Goal: Task Accomplishment & Management: Manage account settings

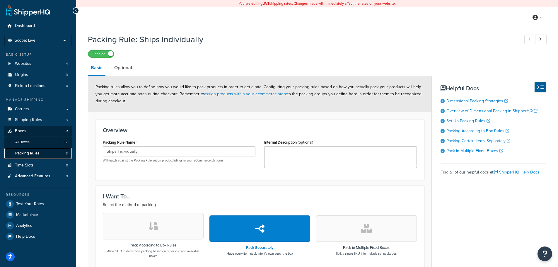
click at [47, 153] on link "Packing Rules 3" at bounding box center [37, 153] width 67 height 11
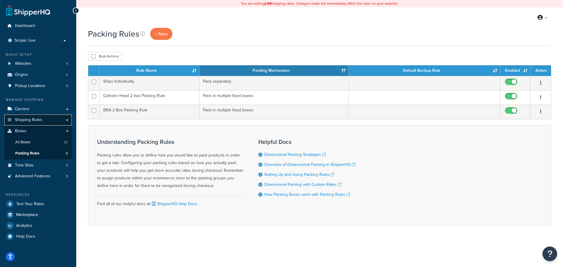
click at [39, 120] on span "Shipping Rules" at bounding box center [28, 119] width 27 height 5
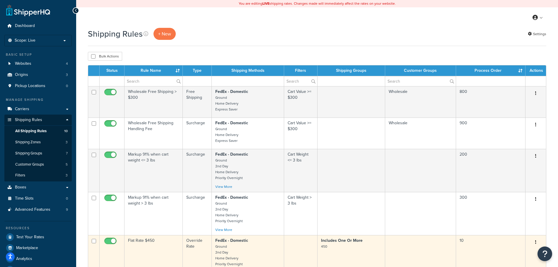
click at [154, 243] on td "Flat Rate $450" at bounding box center [154, 256] width 58 height 43
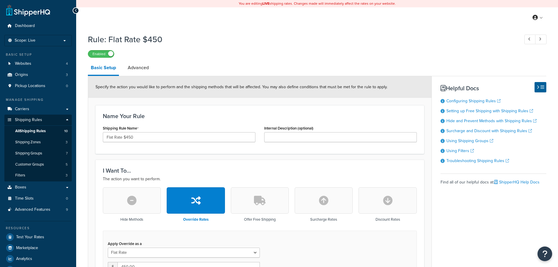
select select "ITEM"
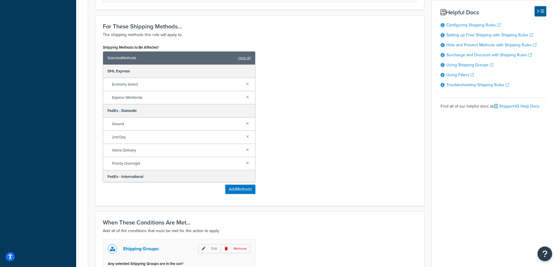
scroll to position [440, 0]
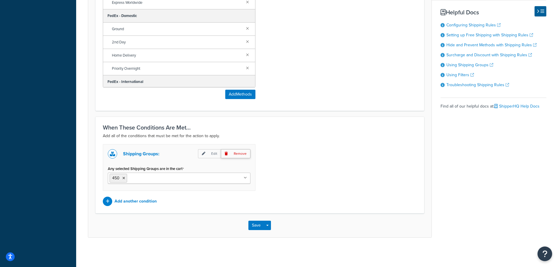
click at [243, 155] on p "Remove" at bounding box center [236, 153] width 30 height 9
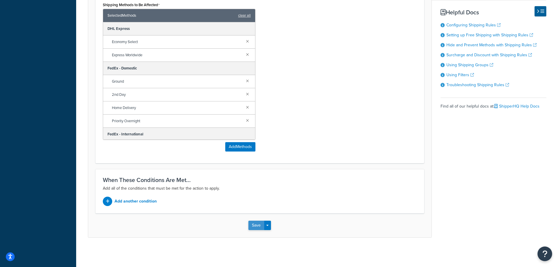
click at [258, 227] on button "Save" at bounding box center [256, 225] width 16 height 9
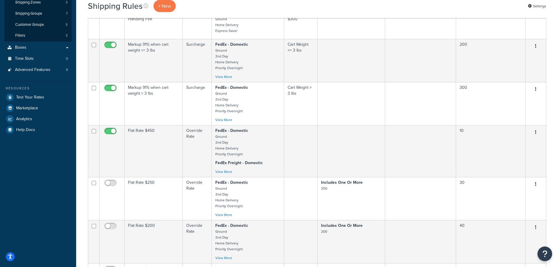
scroll to position [139, 0]
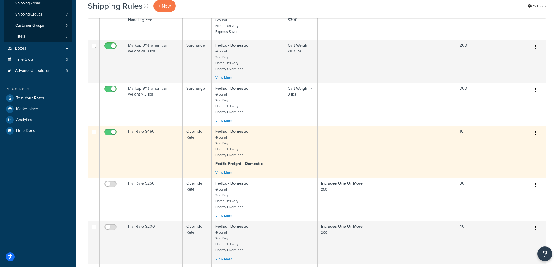
click at [112, 132] on input "checkbox" at bounding box center [111, 133] width 16 height 7
checkbox input "false"
click at [159, 140] on td "Flat Rate $450" at bounding box center [154, 152] width 58 height 52
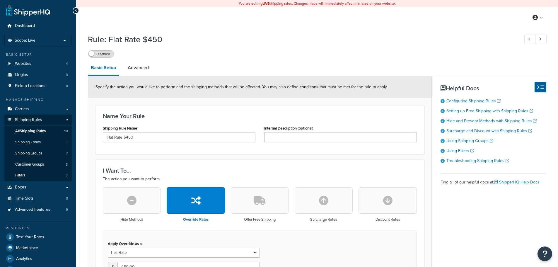
select select "ITEM"
click at [99, 54] on label "Disabled" at bounding box center [101, 53] width 26 height 7
click at [47, 131] on link "All Shipping Rules 10" at bounding box center [37, 131] width 67 height 11
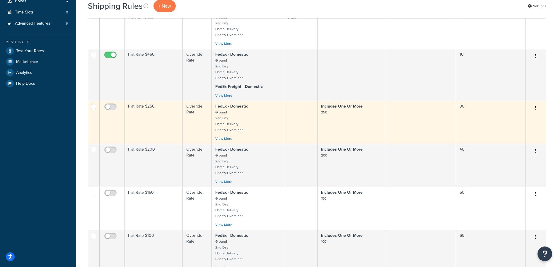
scroll to position [176, 0]
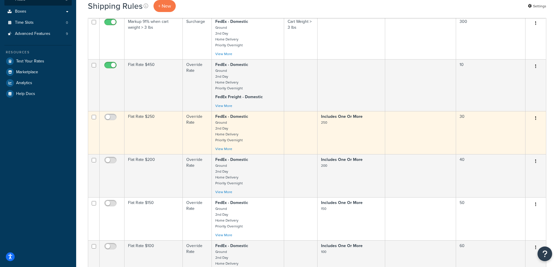
click at [157, 131] on td "Flat Rate $250" at bounding box center [154, 132] width 58 height 43
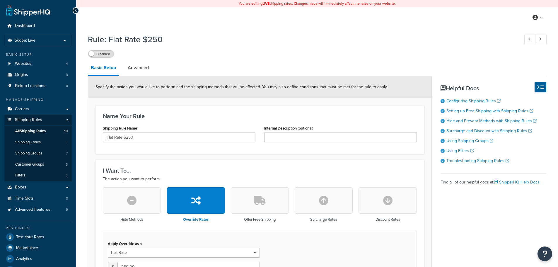
select select "ITEM"
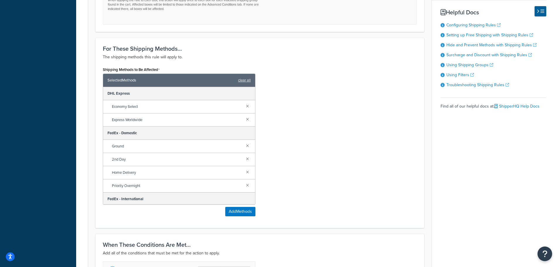
scroll to position [440, 0]
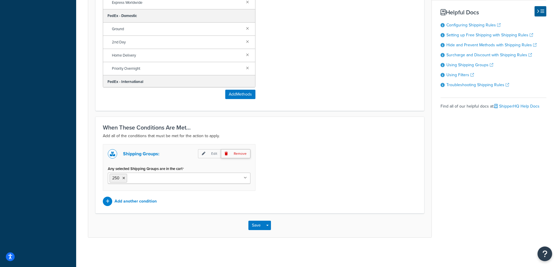
click at [231, 152] on p "Remove" at bounding box center [236, 153] width 30 height 9
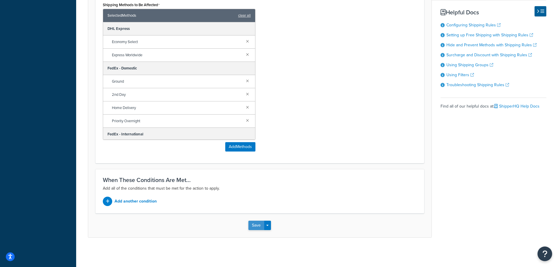
click at [259, 223] on button "Save" at bounding box center [256, 225] width 16 height 9
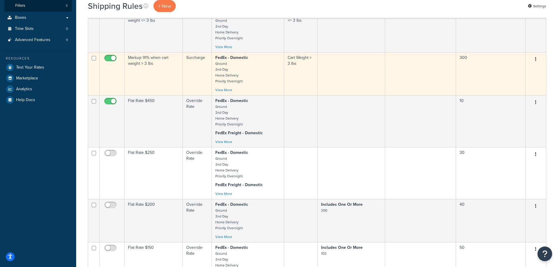
scroll to position [176, 0]
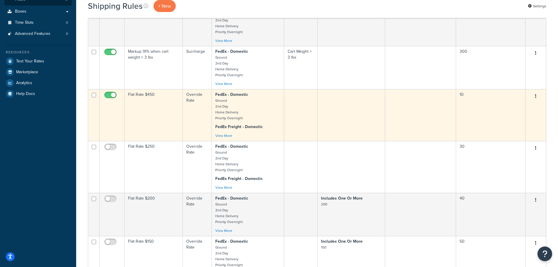
click at [164, 128] on td "Flat Rate $450" at bounding box center [154, 115] width 58 height 52
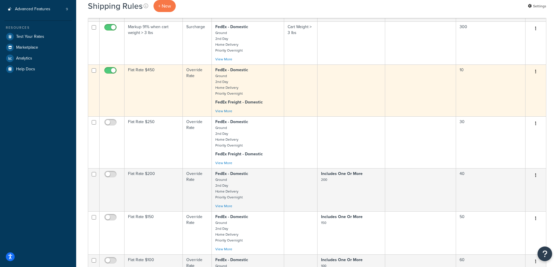
scroll to position [264, 0]
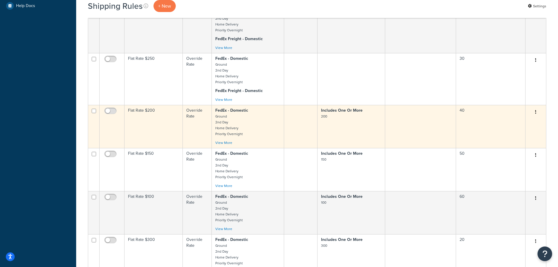
click at [154, 122] on td "Flat Rate $200" at bounding box center [154, 126] width 58 height 43
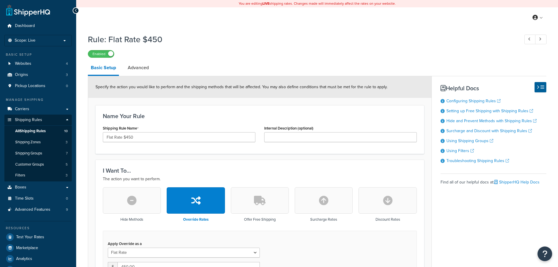
select select "ITEM"
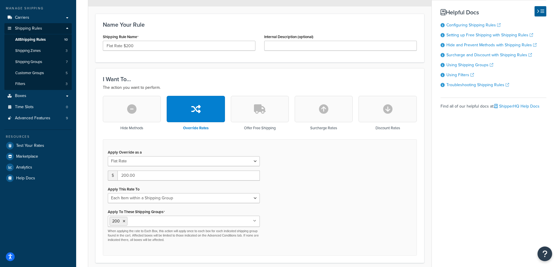
scroll to position [29, 0]
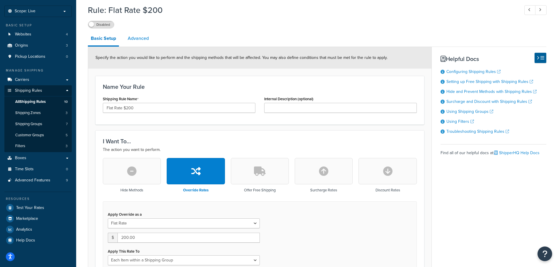
click at [146, 36] on link "Advanced" at bounding box center [138, 38] width 27 height 14
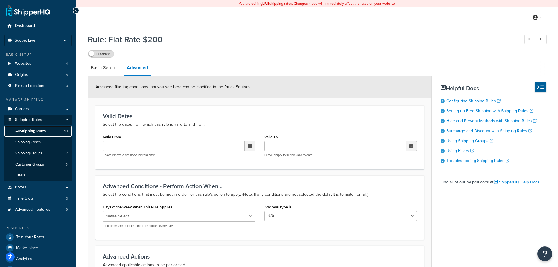
click at [30, 130] on span "All Shipping Rules" at bounding box center [30, 131] width 30 height 5
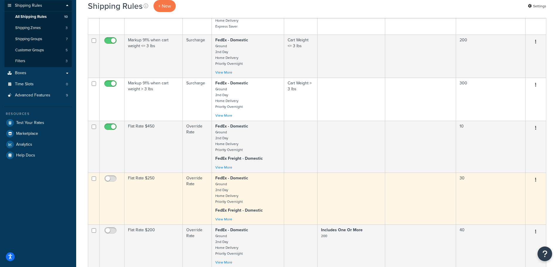
scroll to position [117, 0]
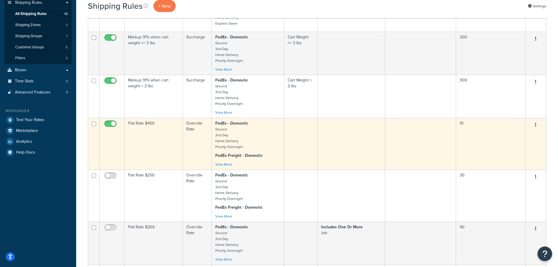
click at [151, 136] on td "Flat Rate $450" at bounding box center [154, 144] width 58 height 52
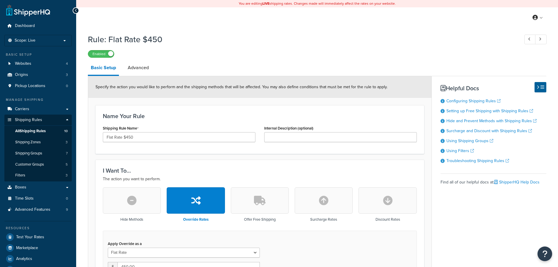
select select "ITEM"
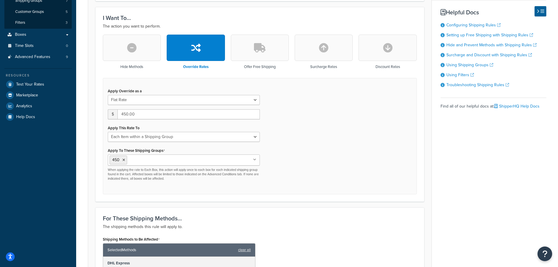
scroll to position [6, 0]
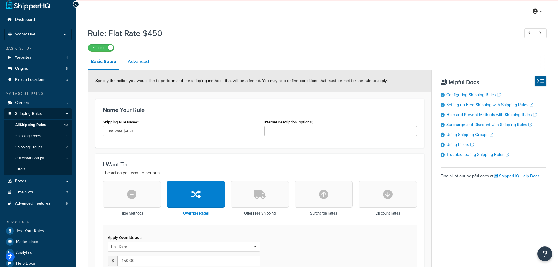
click at [151, 66] on link "Advanced" at bounding box center [138, 61] width 27 height 14
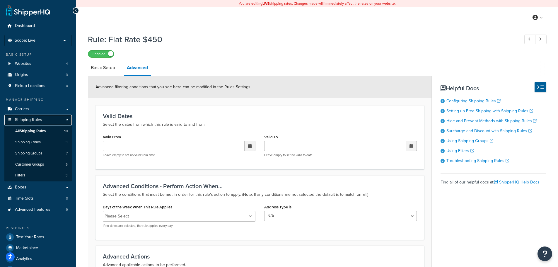
click at [52, 117] on link "Shipping Rules" at bounding box center [37, 120] width 67 height 11
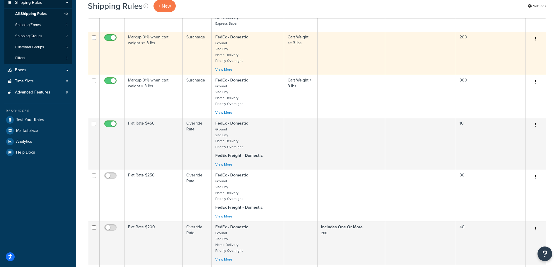
scroll to position [205, 0]
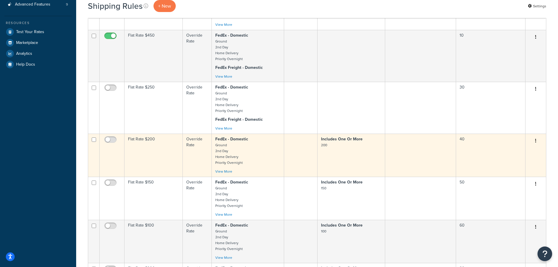
click at [161, 151] on td "Flat Rate $200" at bounding box center [154, 155] width 58 height 43
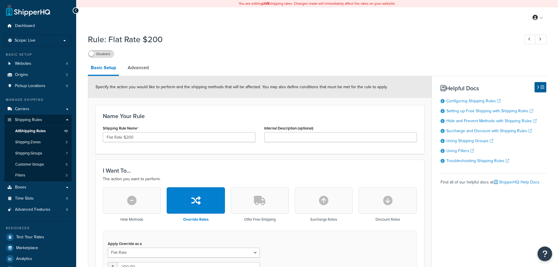
select select "ITEM"
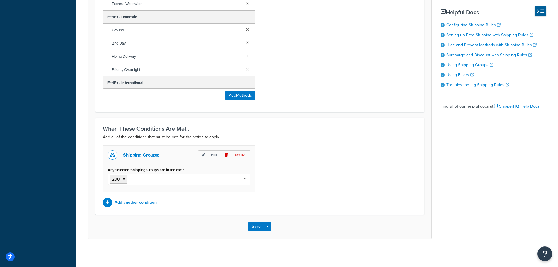
scroll to position [440, 0]
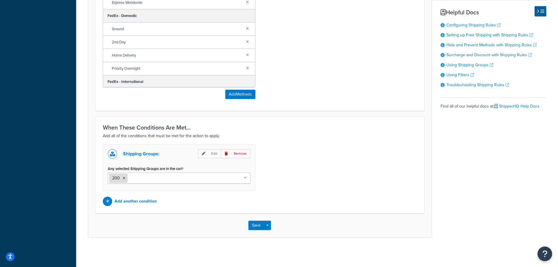
click at [125, 177] on icon at bounding box center [124, 178] width 3 height 4
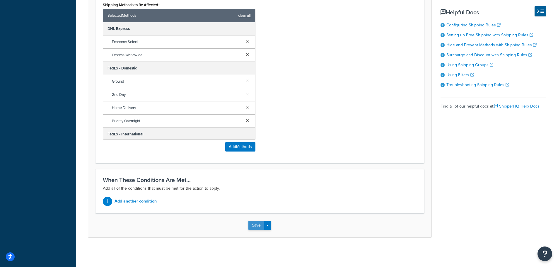
click at [255, 226] on button "Save" at bounding box center [256, 225] width 16 height 9
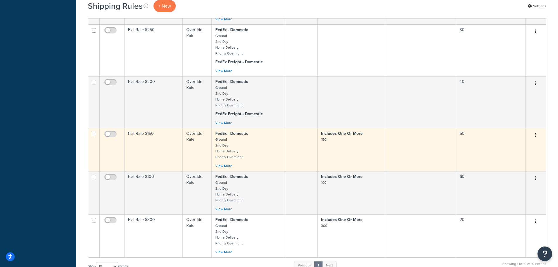
scroll to position [293, 0]
click at [342, 153] on td "Includes One Or More 150" at bounding box center [352, 148] width 68 height 43
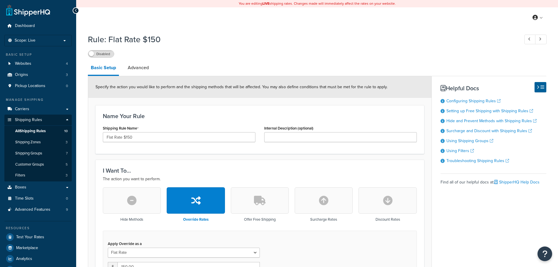
select select "ITEM"
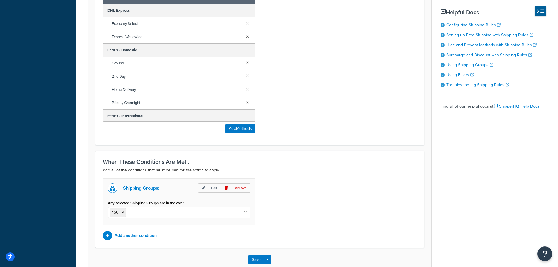
scroll to position [410, 0]
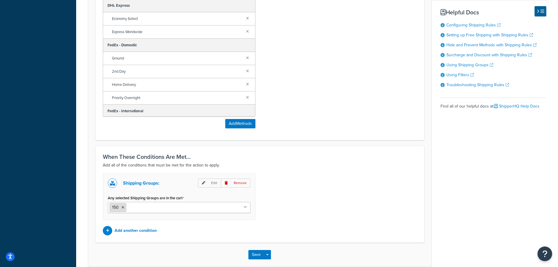
click at [123, 209] on icon at bounding box center [123, 208] width 3 height 4
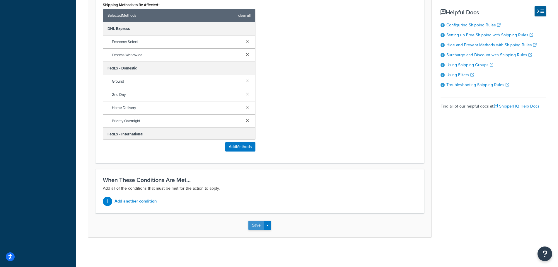
click at [260, 226] on button "Save" at bounding box center [256, 225] width 16 height 9
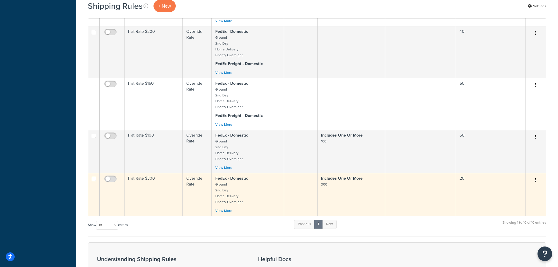
scroll to position [341, 0]
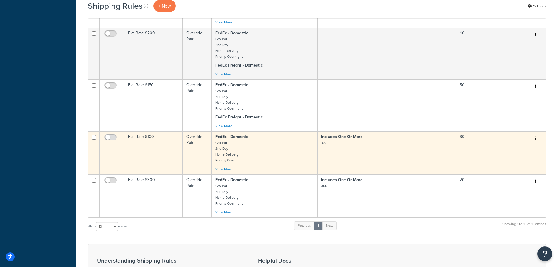
click at [330, 145] on p "Includes One Or More 100" at bounding box center [351, 140] width 60 height 12
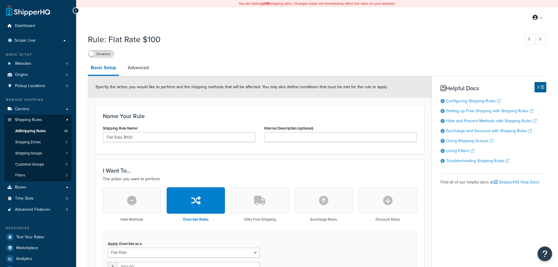
select select "ITEM"
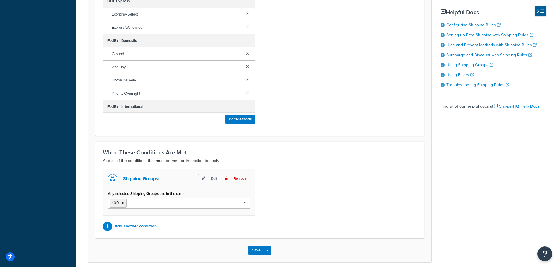
scroll to position [440, 0]
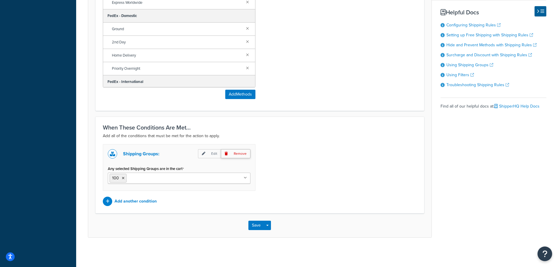
click at [240, 156] on p "Remove" at bounding box center [236, 153] width 30 height 9
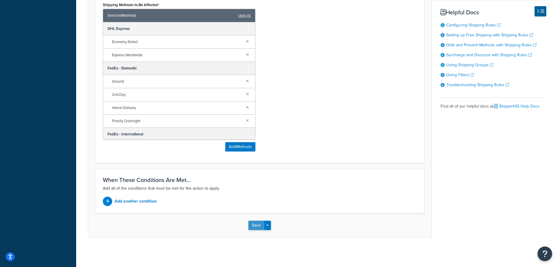
click at [259, 226] on button "Save" at bounding box center [256, 225] width 16 height 9
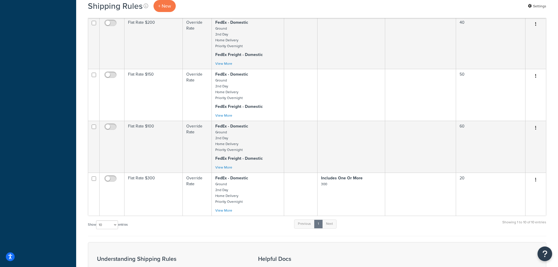
scroll to position [440, 0]
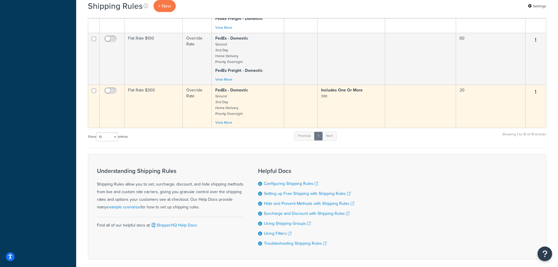
drag, startPoint x: 343, startPoint y: 113, endPoint x: 335, endPoint y: 117, distance: 8.5
click at [343, 113] on td "Includes One Or More 300" at bounding box center [352, 106] width 68 height 43
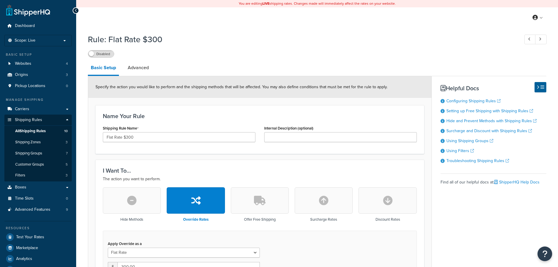
select select "ITEM"
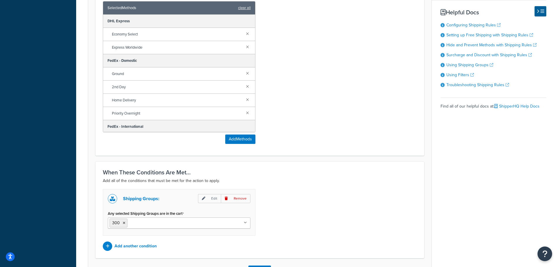
scroll to position [440, 0]
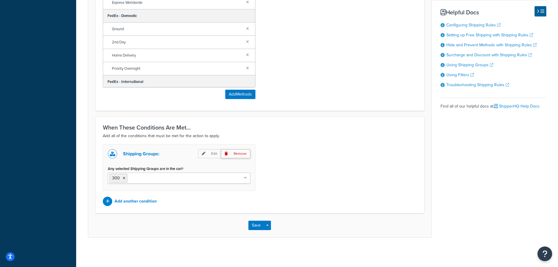
click at [243, 154] on p "Remove" at bounding box center [236, 153] width 30 height 9
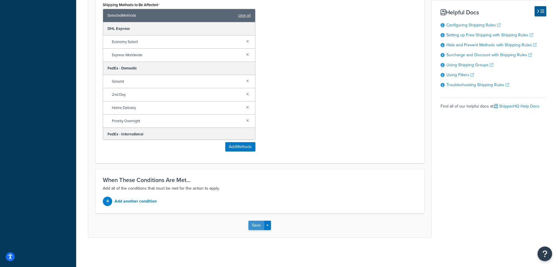
click at [258, 222] on button "Save" at bounding box center [256, 225] width 16 height 9
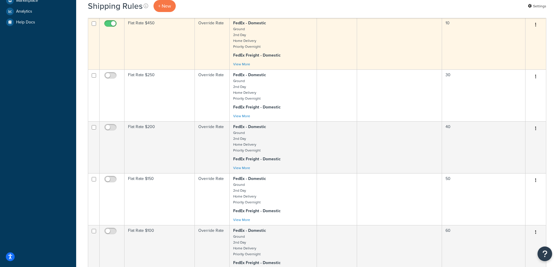
scroll to position [271, 0]
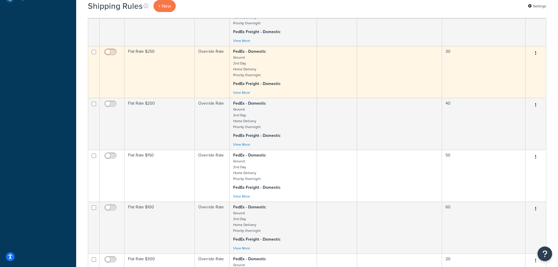
click at [109, 57] on input "checkbox" at bounding box center [111, 53] width 16 height 7
checkbox input "true"
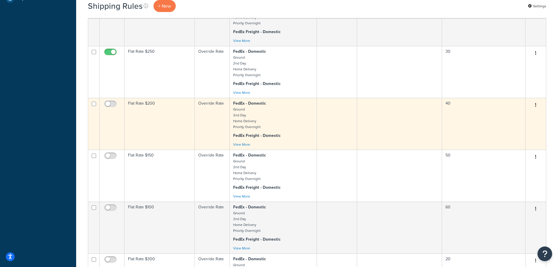
click at [102, 105] on td at bounding box center [112, 124] width 25 height 52
click at [110, 115] on td at bounding box center [112, 124] width 25 height 52
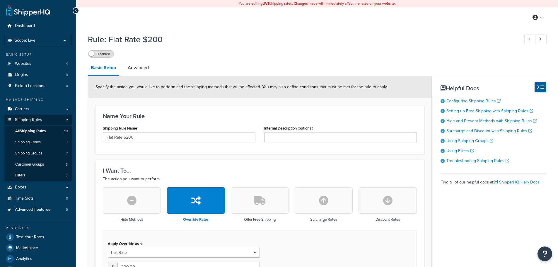
select select "ITEM"
click at [43, 129] on span "All Shipping Rules" at bounding box center [30, 131] width 30 height 5
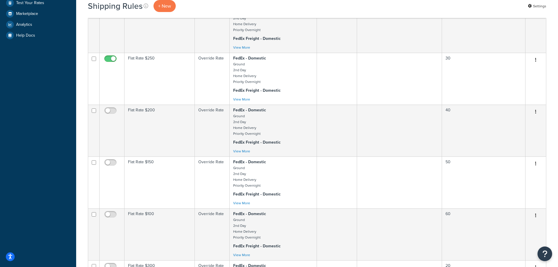
scroll to position [234, 0]
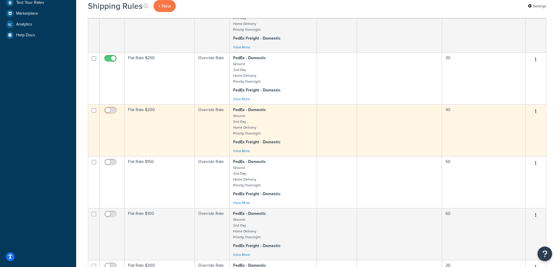
click at [112, 109] on input "checkbox" at bounding box center [111, 111] width 16 height 7
checkbox input "true"
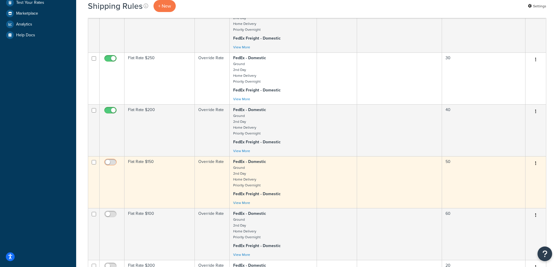
click at [114, 163] on input "checkbox" at bounding box center [111, 163] width 16 height 7
checkbox input "true"
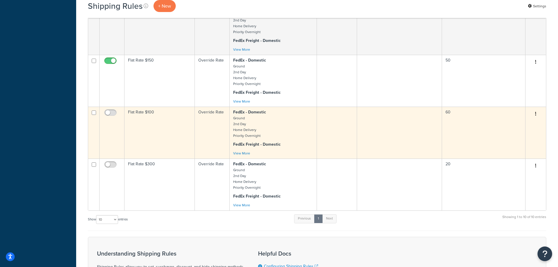
scroll to position [352, 0]
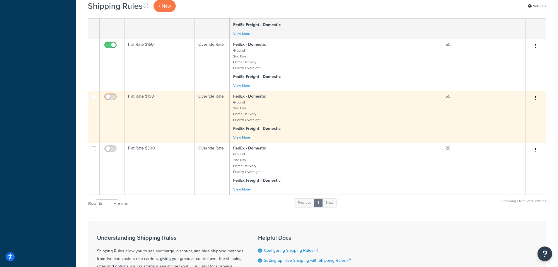
click at [113, 98] on input "checkbox" at bounding box center [111, 98] width 16 height 7
checkbox input "true"
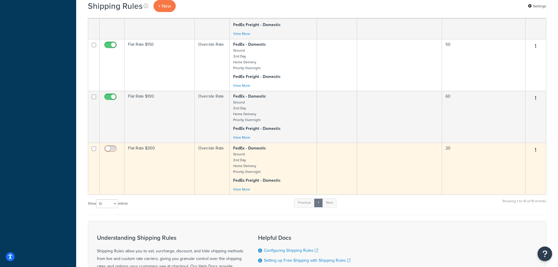
click at [113, 148] on input "checkbox" at bounding box center [111, 150] width 16 height 7
checkbox input "true"
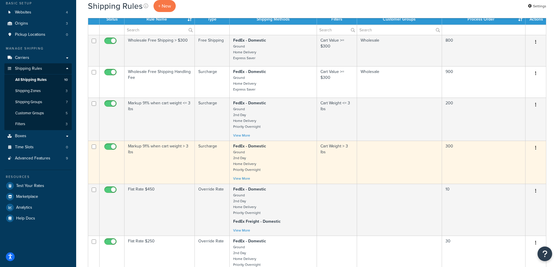
scroll to position [29, 0]
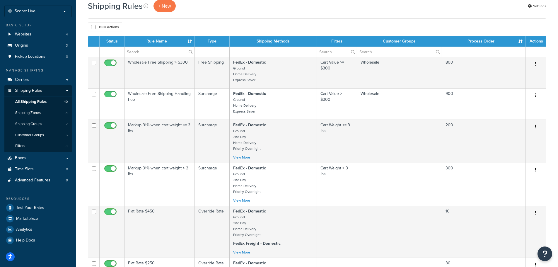
click at [520, 40] on th "Process Order" at bounding box center [484, 41] width 84 height 11
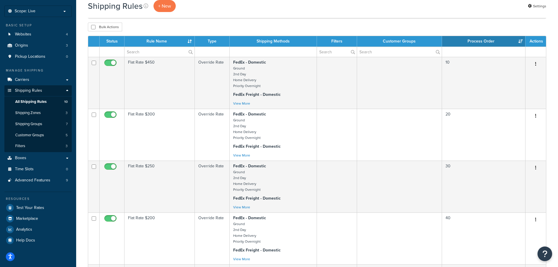
click at [520, 40] on th "Process Order" at bounding box center [484, 41] width 84 height 11
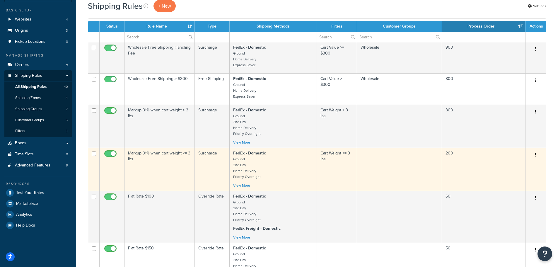
scroll to position [0, 0]
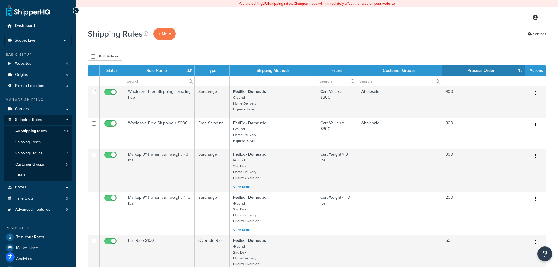
click at [520, 69] on th "Process Order" at bounding box center [484, 70] width 84 height 11
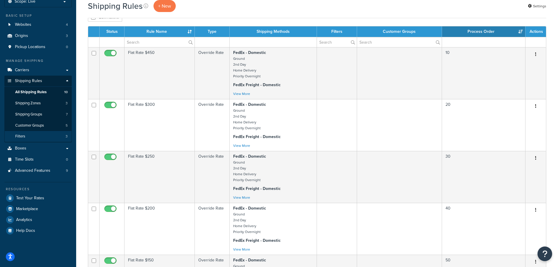
scroll to position [88, 0]
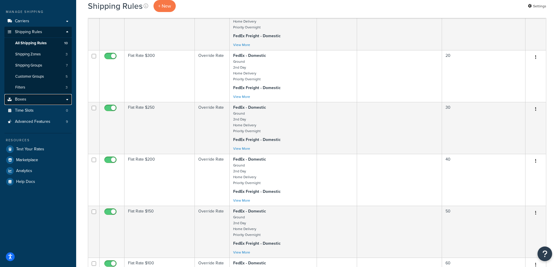
click at [36, 100] on link "Boxes" at bounding box center [37, 99] width 67 height 11
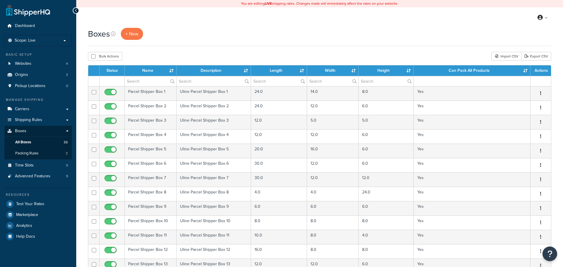
select select "100"
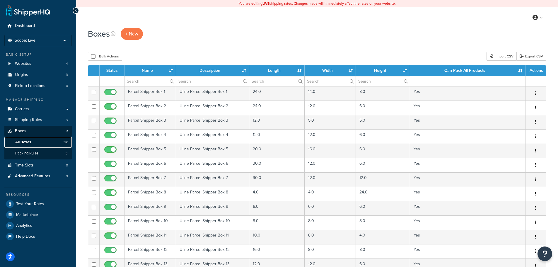
click at [43, 142] on link "All Boxes 32" at bounding box center [37, 142] width 67 height 11
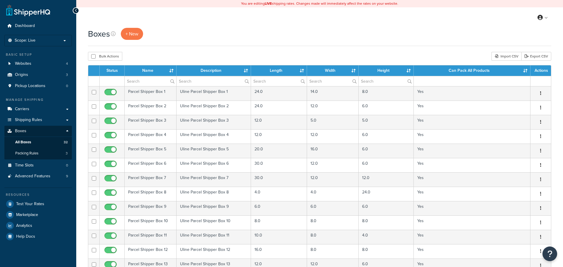
select select "100"
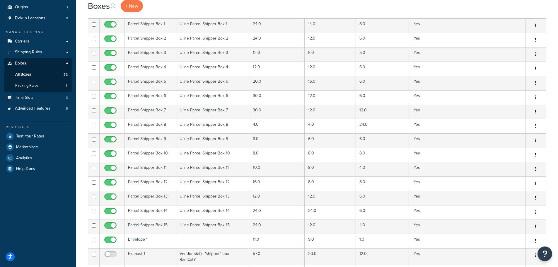
scroll to position [59, 0]
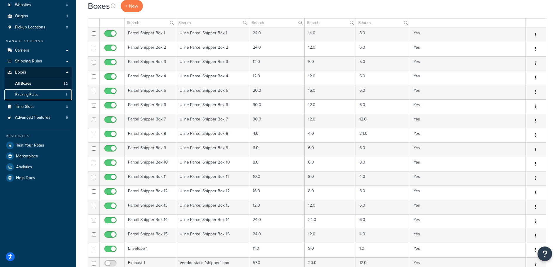
click at [39, 97] on link "Packing Rules 3" at bounding box center [37, 94] width 67 height 11
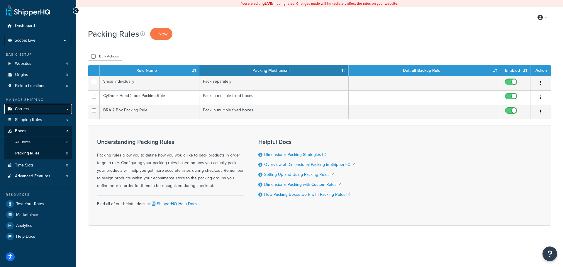
click at [37, 111] on link "Carriers" at bounding box center [37, 109] width 67 height 11
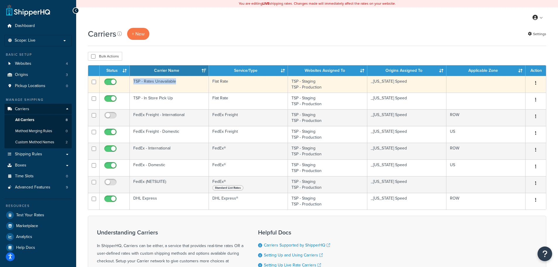
drag, startPoint x: 181, startPoint y: 81, endPoint x: 133, endPoint y: 85, distance: 48.2
click at [133, 85] on td "TSP - Rates Unavailable" at bounding box center [169, 84] width 79 height 17
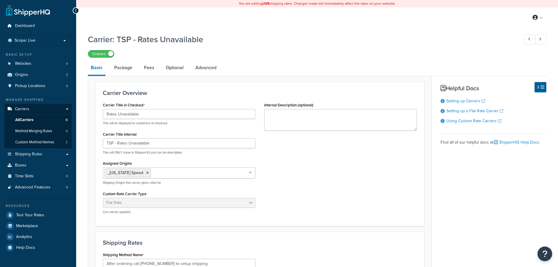
select select "flat"
drag, startPoint x: 160, startPoint y: 144, endPoint x: 106, endPoint y: 146, distance: 53.9
click at [106, 146] on input "TSP - Rates Unavailable" at bounding box center [179, 143] width 153 height 10
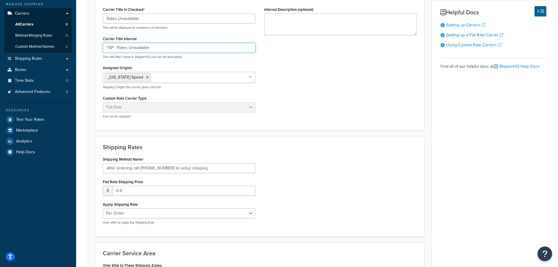
scroll to position [117, 0]
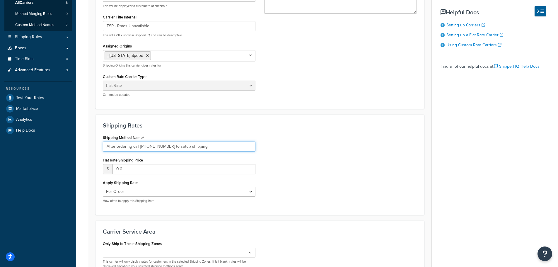
drag, startPoint x: 207, startPoint y: 147, endPoint x: 100, endPoint y: 150, distance: 107.9
click at [100, 150] on div "Shipping Method Name After ordering call [PHONE_NUMBER] to setup shipping Flat …" at bounding box center [178, 170] width 161 height 74
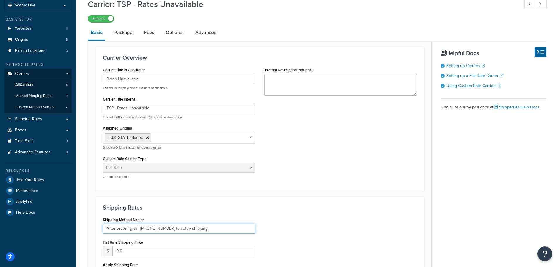
scroll to position [88, 0]
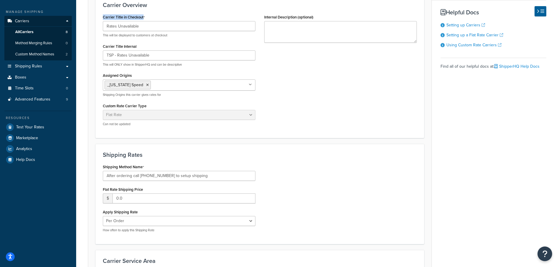
drag, startPoint x: 148, startPoint y: 18, endPoint x: 103, endPoint y: 16, distance: 45.2
click at [103, 16] on div "Carrier Title in Checkout Rates Unavailable This will be displayed to customers…" at bounding box center [179, 25] width 153 height 25
copy label "Carrier Title in Checkout"
drag, startPoint x: 143, startPoint y: 27, endPoint x: 105, endPoint y: 26, distance: 38.4
click at [105, 26] on input "Rates Unavailable" at bounding box center [179, 26] width 153 height 10
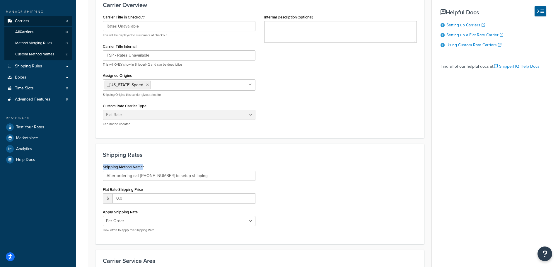
drag, startPoint x: 144, startPoint y: 167, endPoint x: 101, endPoint y: 169, distance: 44.0
click at [101, 169] on div "Shipping Method Name After ordering call 512-863-0900 to setup shipping Flat Ra…" at bounding box center [178, 200] width 161 height 74
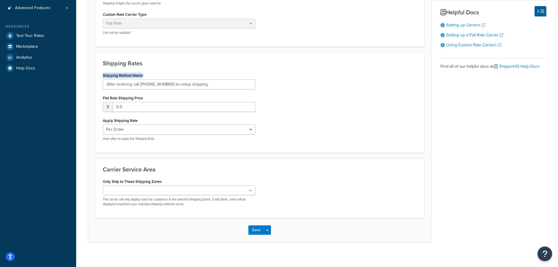
scroll to position [184, 0]
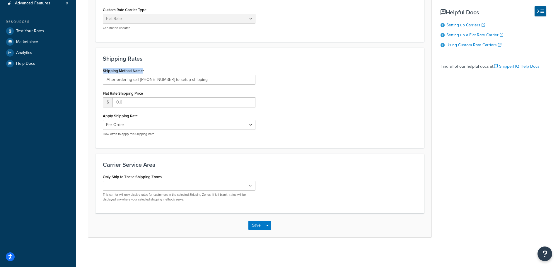
copy label "Shipping Method Name"
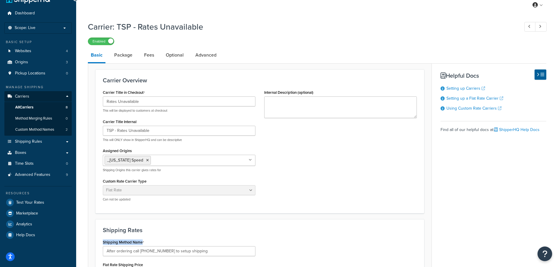
scroll to position [10, 0]
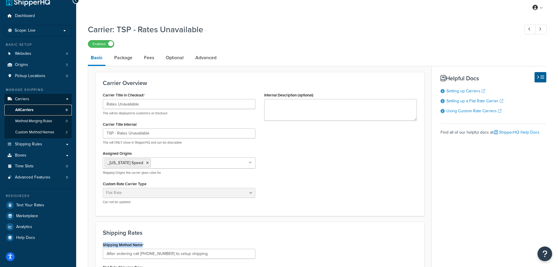
click at [40, 110] on link "All Carriers 8" at bounding box center [37, 110] width 67 height 11
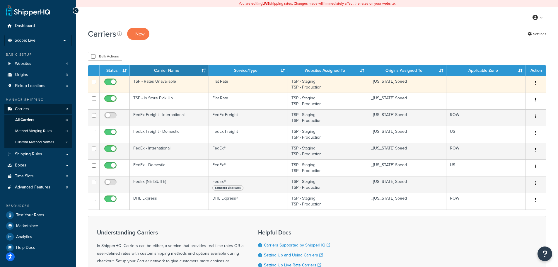
click at [162, 80] on td "TSP - Rates Unavailable" at bounding box center [169, 84] width 79 height 17
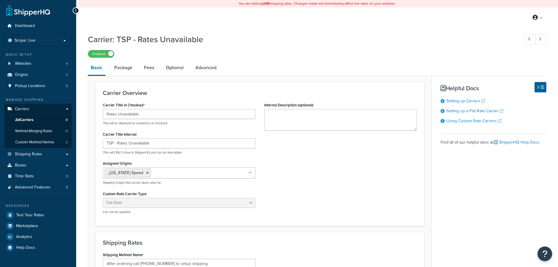
select select "flat"
drag, startPoint x: 164, startPoint y: 142, endPoint x: 102, endPoint y: 142, distance: 61.5
click at [102, 142] on div "Carrier Title in Checkout Rates Unavailable This will be displayed to customers…" at bounding box center [178, 160] width 161 height 118
drag, startPoint x: 139, startPoint y: 133, endPoint x: 103, endPoint y: 134, distance: 36.3
click at [103, 134] on div "Carrier Title Internal TSP - Rates Unavailable This will ONLY show in ShipperHQ…" at bounding box center [179, 142] width 153 height 25
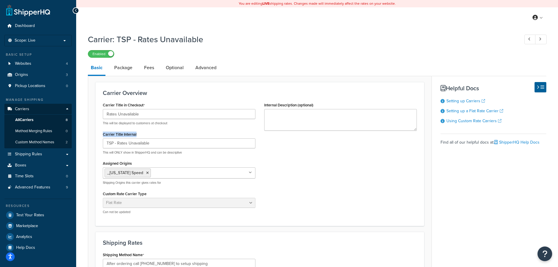
copy label "Carrier Title Internal"
drag, startPoint x: 156, startPoint y: 144, endPoint x: 84, endPoint y: 148, distance: 71.6
click at [84, 148] on div "Carrier: TSP - Rates Unavailable Enabled Basic Package Fees Optional Advanced C…" at bounding box center [317, 234] width 482 height 406
click at [42, 152] on link "Shipping Rules" at bounding box center [37, 154] width 67 height 11
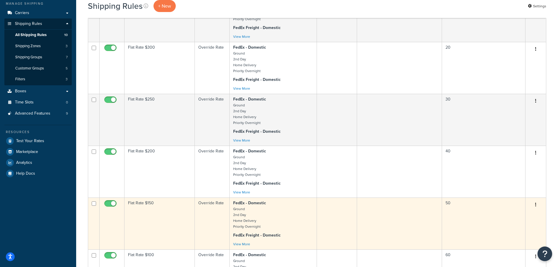
scroll to position [6, 0]
